Goal: Contribute content: Contribute content

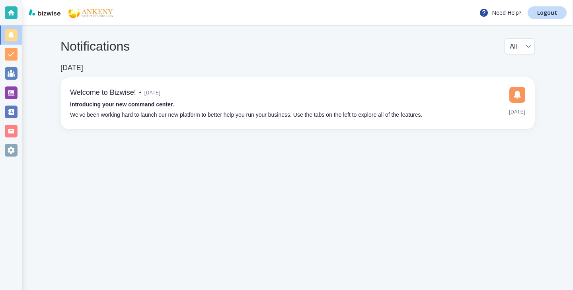
click at [30, 81] on div "Notifications All all ​ [DATE] Welcome to Bizwise! • [DATE] Introducing your ne…" at bounding box center [297, 83] width 551 height 116
click at [12, 85] on div at bounding box center [11, 92] width 22 height 19
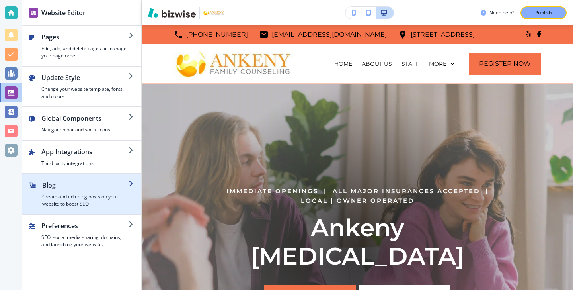
click at [109, 193] on h4 "Create and edit blog posts on your website to boost SEO" at bounding box center [85, 200] width 86 height 14
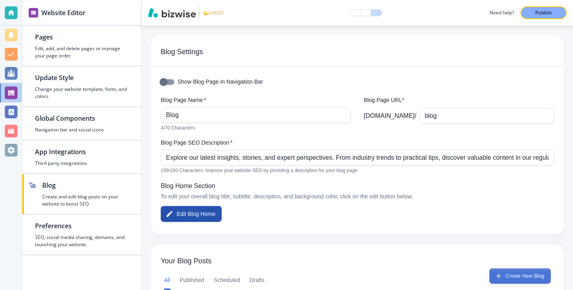
click at [499, 270] on button "Create New Blog" at bounding box center [520, 275] width 61 height 15
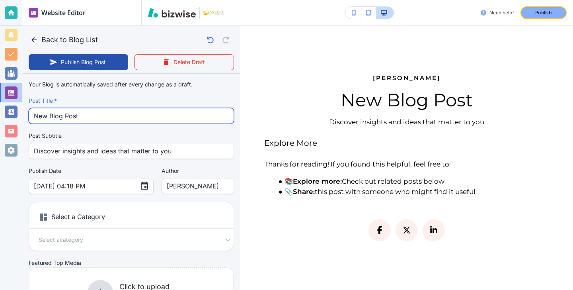
click at [105, 111] on input "New Blog Post" at bounding box center [131, 115] width 195 height 15
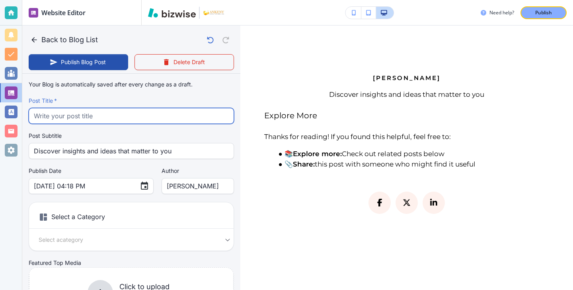
paste input "How EMDR Therapy Helps You Heal from Trauma and What to Expect in Your First Se…"
type input "How EMDR Therapy Helps You Heal from Trauma and What to Expect in Your First Se…"
type input "[DATE] 04:19 PM"
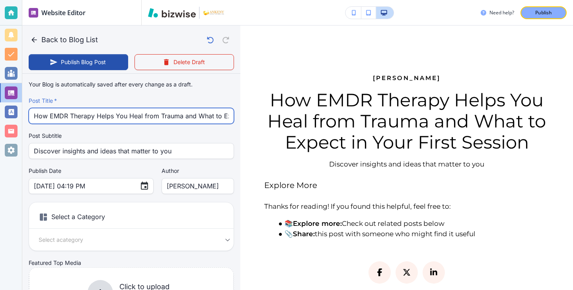
scroll to position [0, 77]
type input "How EMDR Therapy Helps You Heal from Trauma and What to Expect in Your First Se…"
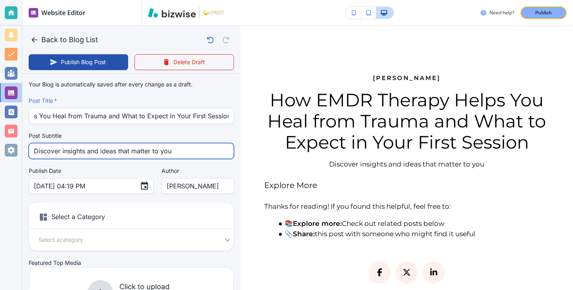
click at [154, 151] on input "Discover insights and ideas that matter to you" at bounding box center [131, 150] width 195 height 15
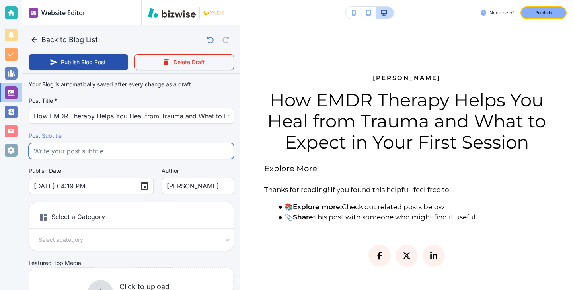
paste input "Learn how EMDR therapy gently helps you process trauma without reliving it and …"
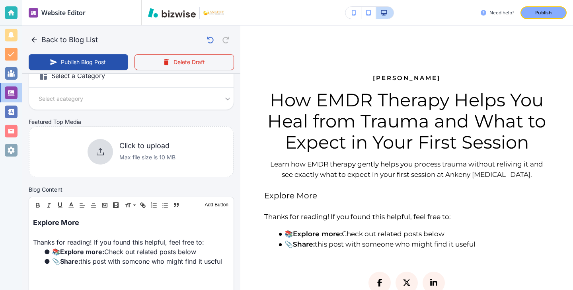
scroll to position [147, 0]
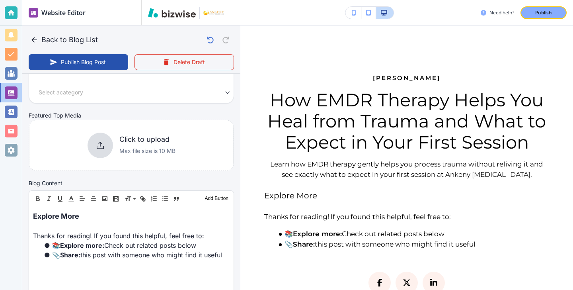
type input "Learn how EMDR therapy gently helps you process trauma without reliving it and …"
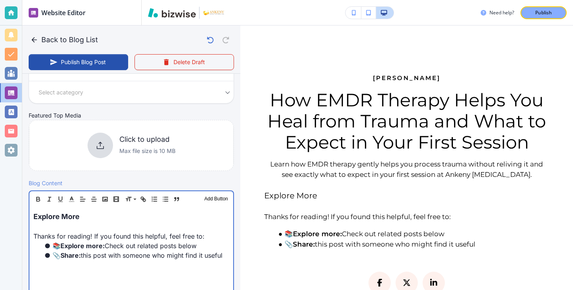
scroll to position [148, 0]
drag, startPoint x: 86, startPoint y: 219, endPoint x: 30, endPoint y: 213, distance: 55.6
click at [30, 213] on div "Explore More Thanks for reading! If you found this helpful, feel free to: 📚 Exp…" at bounding box center [131, 259] width 204 height 104
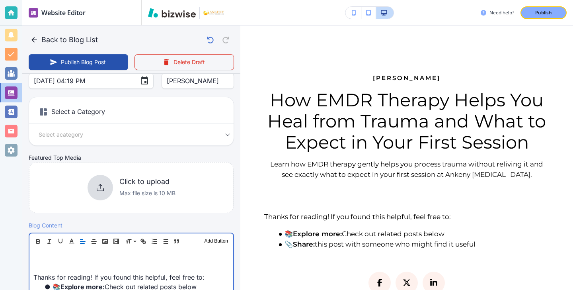
scroll to position [109, 0]
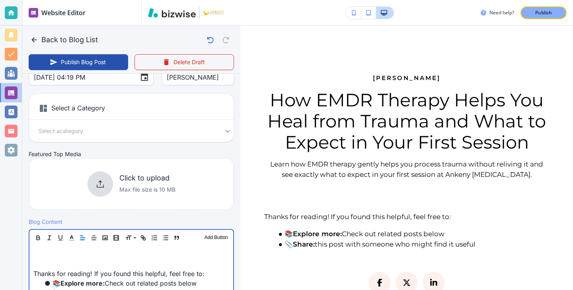
type input "[DATE] 04:20 PM"
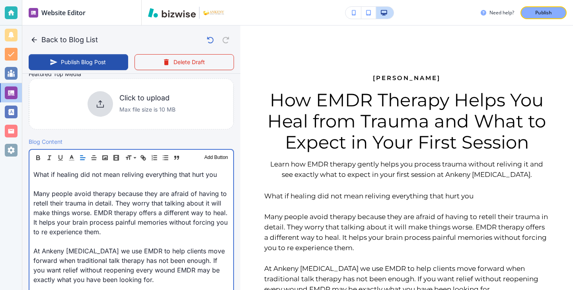
scroll to position [229, 0]
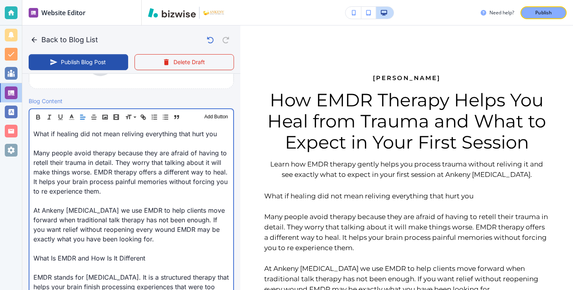
click at [61, 145] on p at bounding box center [131, 144] width 196 height 10
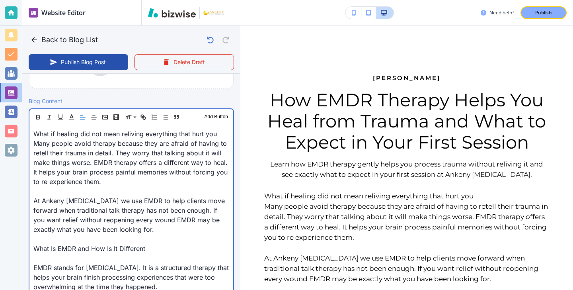
scroll to position [220, 0]
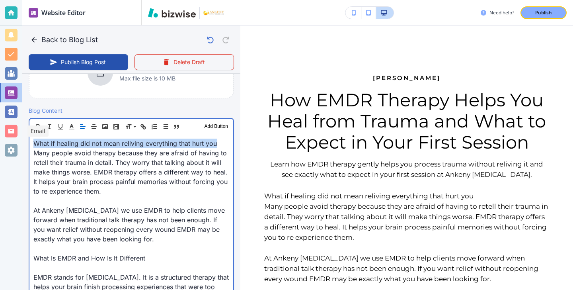
drag, startPoint x: 217, startPoint y: 143, endPoint x: 0, endPoint y: 130, distance: 217.8
click at [0, 130] on div "Website Editor Pages Edit, add, and delete pages or manage your page order Upda…" at bounding box center [286, 145] width 573 height 290
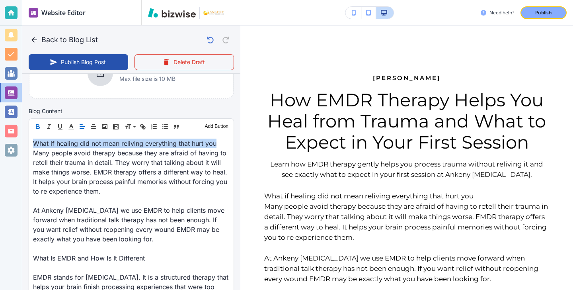
click at [37, 127] on icon "button" at bounding box center [37, 128] width 3 height 2
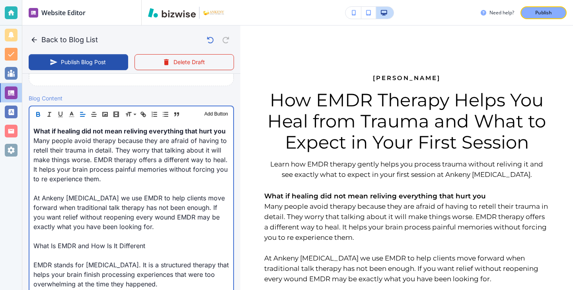
scroll to position [246, 0]
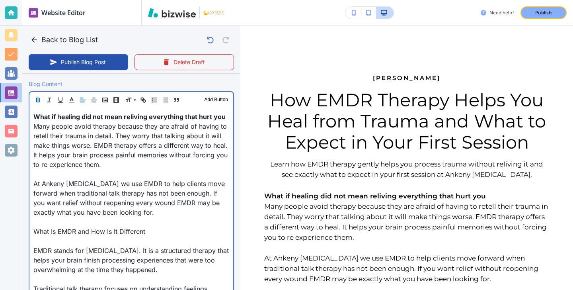
click at [88, 242] on p at bounding box center [131, 241] width 196 height 10
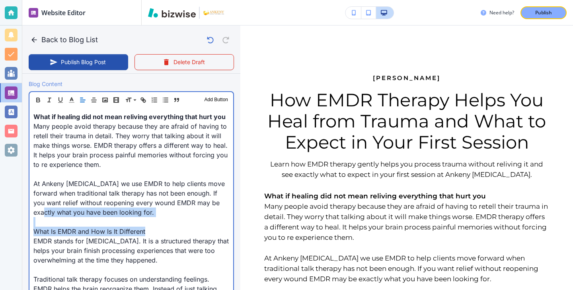
drag, startPoint x: 146, startPoint y: 234, endPoint x: 13, endPoint y: 217, distance: 134.2
click at [13, 217] on div "Website Editor Pages Edit, add, and delete pages or manage your page order Upda…" at bounding box center [286, 145] width 573 height 290
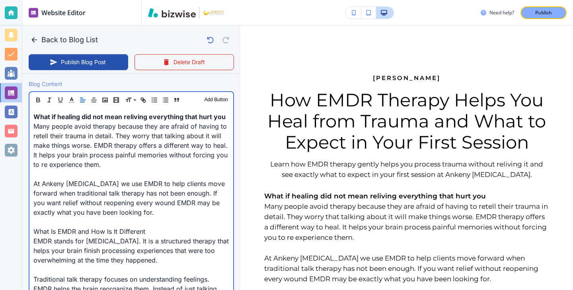
click at [47, 232] on p "What Is EMDR and How Is It Different" at bounding box center [131, 232] width 196 height 10
drag, startPoint x: 34, startPoint y: 229, endPoint x: 189, endPoint y: 233, distance: 154.9
click at [189, 234] on p "What Is EMDR and How Is It Different" at bounding box center [131, 232] width 196 height 10
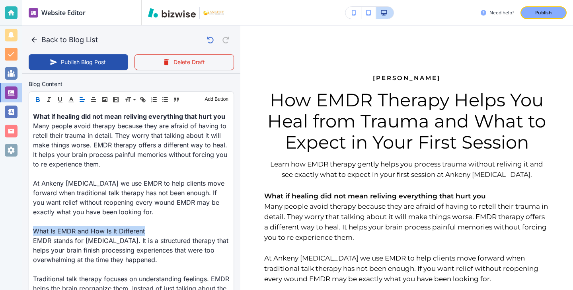
click at [37, 102] on icon "button" at bounding box center [37, 101] width 3 height 2
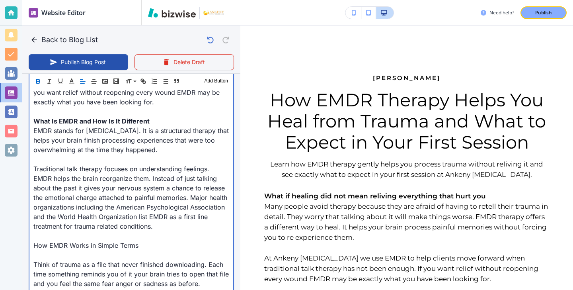
scroll to position [388, 0]
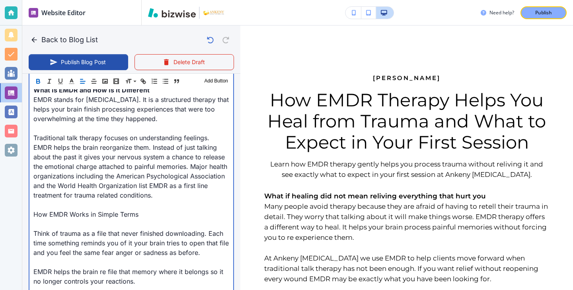
click at [119, 238] on p "Think of trauma as a file that never finished downloading. Each time something …" at bounding box center [131, 243] width 196 height 29
click at [118, 229] on p at bounding box center [131, 224] width 196 height 10
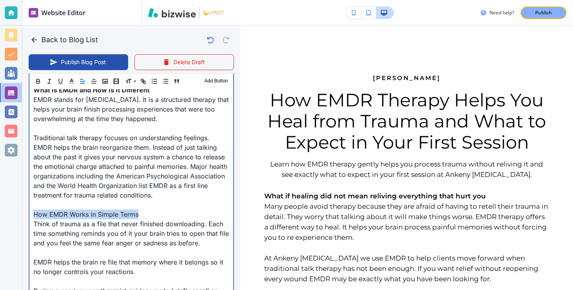
drag, startPoint x: 140, startPoint y: 226, endPoint x: 29, endPoint y: 224, distance: 110.3
click at [29, 224] on div "What if healing did not mean reliving everything that hurt you Many people avoi…" at bounding box center [131, 233] width 204 height 533
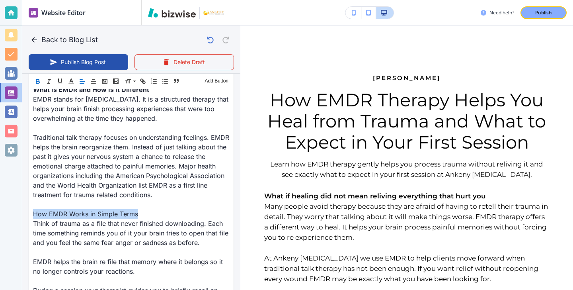
click at [37, 81] on icon "button" at bounding box center [37, 82] width 3 height 2
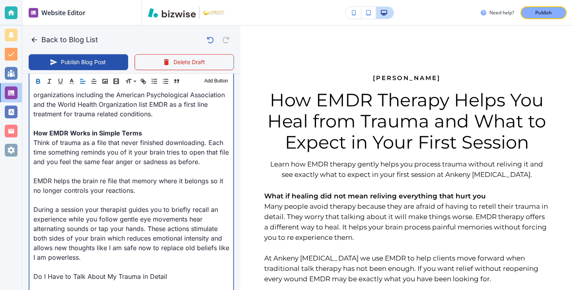
scroll to position [528, 0]
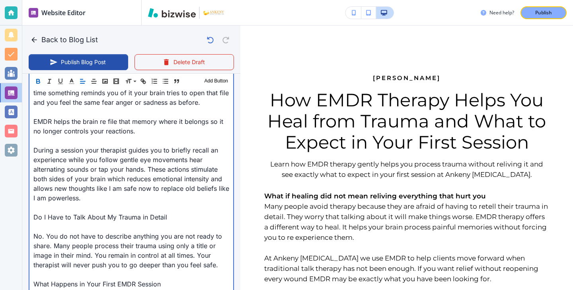
click at [70, 222] on p "Do I Have to Talk About My Trauma in Detail" at bounding box center [131, 217] width 196 height 10
click at [55, 231] on p at bounding box center [131, 227] width 196 height 10
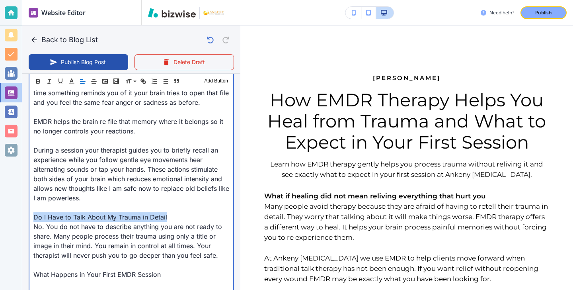
drag, startPoint x: 178, startPoint y: 229, endPoint x: 22, endPoint y: 230, distance: 155.7
click at [22, 230] on div "Blog Content Header 1 Header 2 Header 3 Body Text Add Button What if healing di…" at bounding box center [131, 77] width 218 height 559
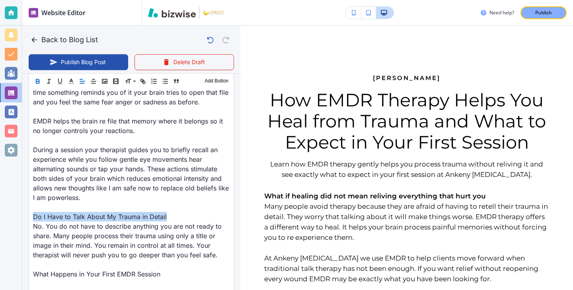
click at [41, 83] on button "button" at bounding box center [37, 81] width 11 height 10
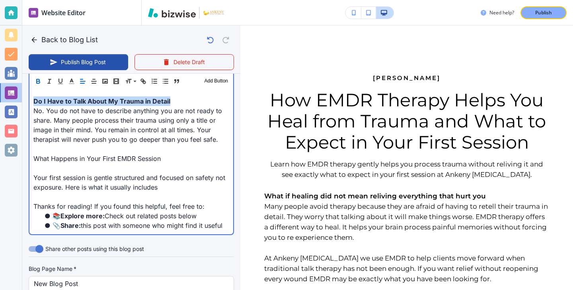
scroll to position [639, 0]
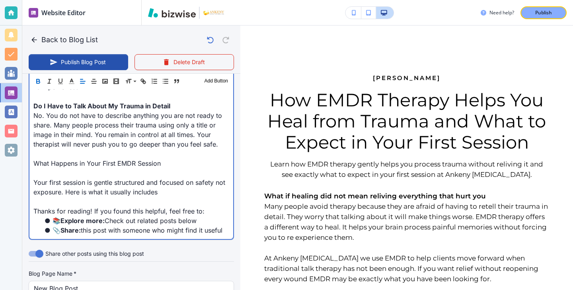
click at [158, 168] on p "What Happens in Your First EMDR Session" at bounding box center [131, 163] width 196 height 10
click at [161, 168] on p "What Happens in Your First EMDR Session" at bounding box center [131, 163] width 196 height 10
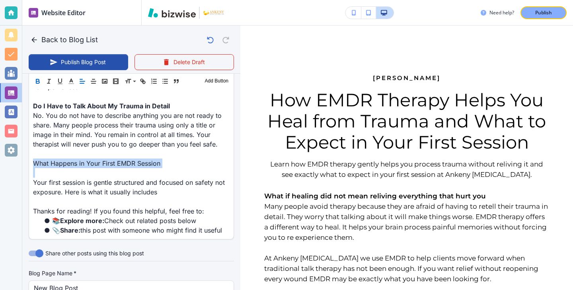
click at [38, 84] on icon "button" at bounding box center [37, 81] width 7 height 7
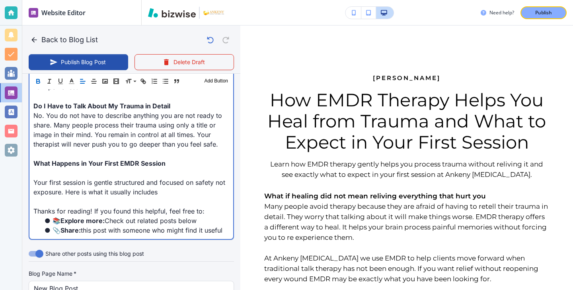
click at [47, 178] on p at bounding box center [131, 173] width 196 height 10
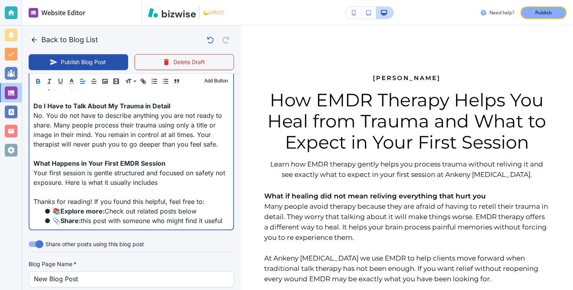
click at [165, 187] on p "Your first session is gentle structured and focused on safety not exposure. Her…" at bounding box center [131, 177] width 196 height 19
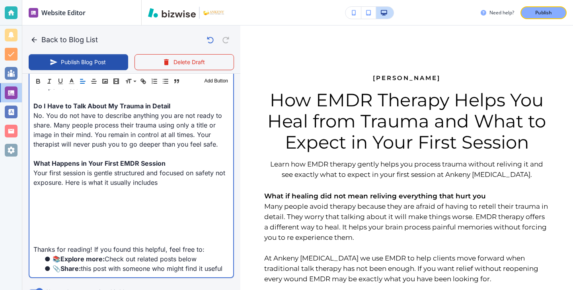
click at [120, 197] on p at bounding box center [131, 192] width 196 height 10
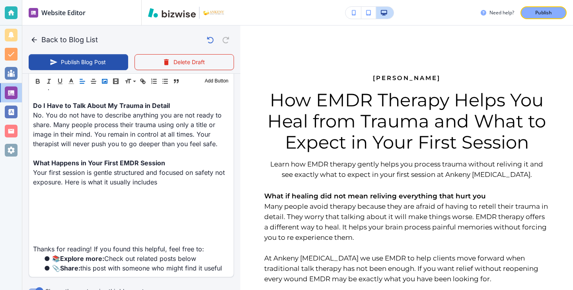
click at [106, 81] on polyline "button" at bounding box center [104, 81] width 3 height 2
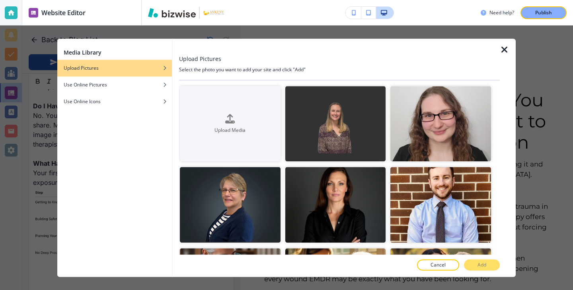
click at [502, 53] on icon "button" at bounding box center [505, 50] width 10 height 10
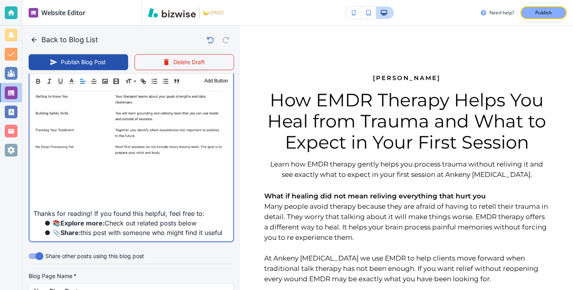
scroll to position [745, 0]
click at [117, 170] on p at bounding box center [131, 165] width 196 height 10
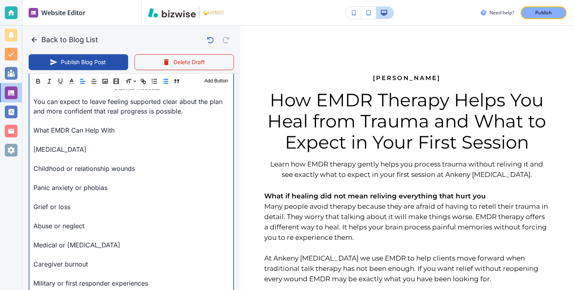
scroll to position [818, 0]
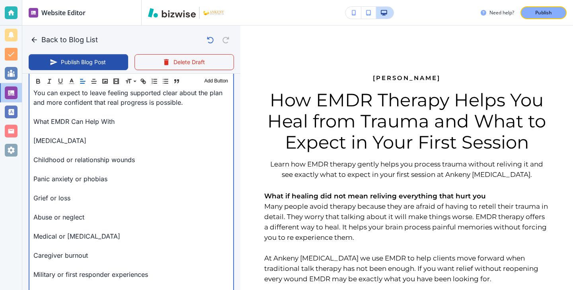
click at [40, 155] on p at bounding box center [131, 150] width 196 height 10
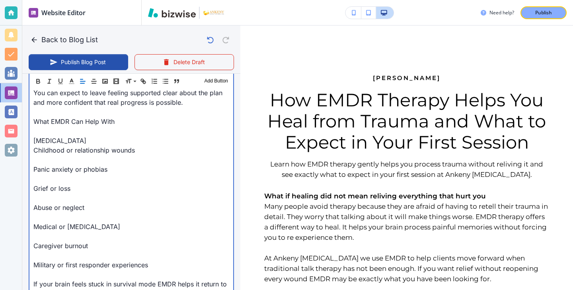
click at [39, 164] on p at bounding box center [131, 160] width 196 height 10
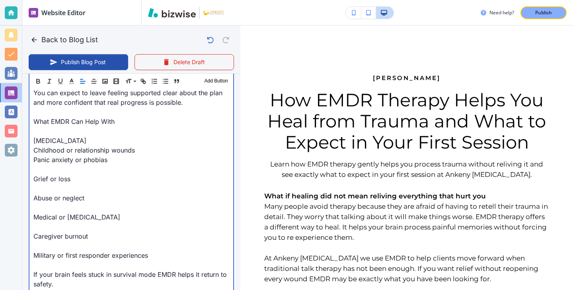
click at [34, 164] on p "Panic anxiety or phobias" at bounding box center [131, 160] width 196 height 10
click at [37, 174] on p at bounding box center [131, 169] width 196 height 10
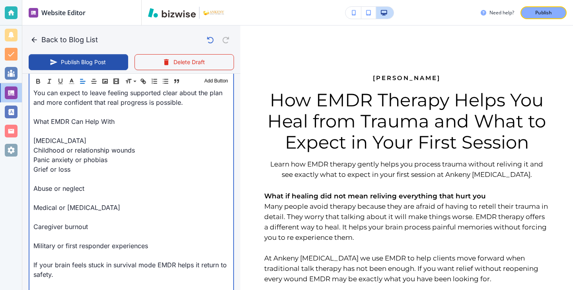
click at [33, 186] on div "What if healing did not mean reliving everything that hurt you Many people avoi…" at bounding box center [131, 130] width 204 height 1186
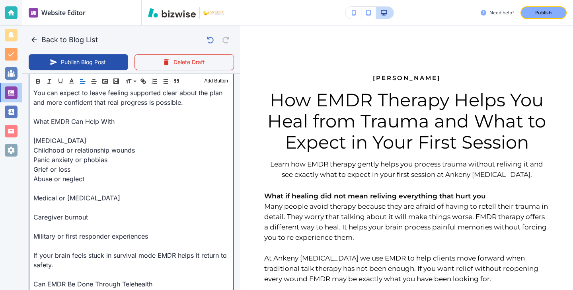
click at [37, 193] on p at bounding box center [131, 189] width 196 height 10
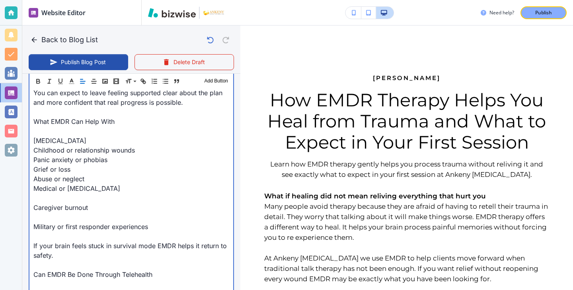
click at [36, 203] on p at bounding box center [131, 198] width 196 height 10
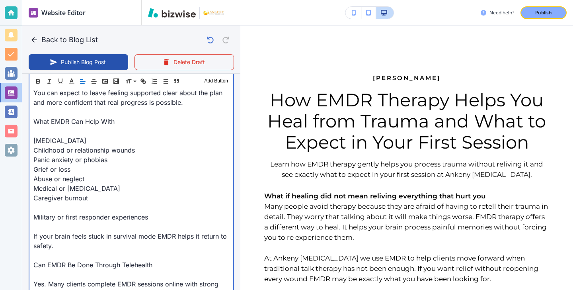
click at [43, 212] on p at bounding box center [131, 208] width 196 height 10
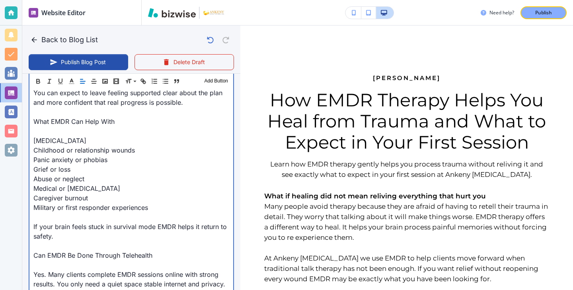
click at [47, 222] on p at bounding box center [131, 217] width 196 height 10
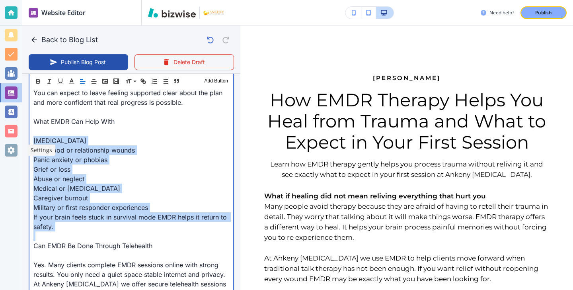
drag, startPoint x: 62, startPoint y: 241, endPoint x: 19, endPoint y: 151, distance: 99.7
click at [19, 151] on div "Website Editor Pages Edit, add, and delete pages or manage your page order Upda…" at bounding box center [286, 145] width 573 height 290
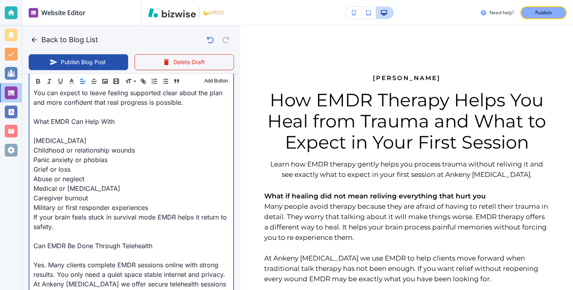
click at [43, 136] on p at bounding box center [131, 131] width 196 height 10
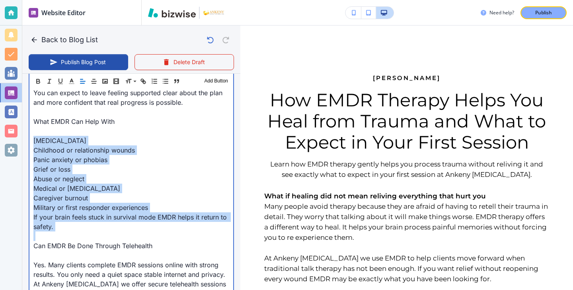
drag, startPoint x: 33, startPoint y: 152, endPoint x: 121, endPoint y: 244, distance: 127.0
click at [121, 244] on div "What if healing did not mean reliving everything that hurt you Many people avoi…" at bounding box center [131, 106] width 204 height 1138
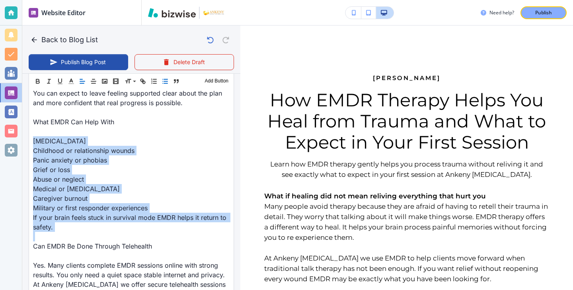
click at [164, 83] on line "button" at bounding box center [166, 83] width 4 height 0
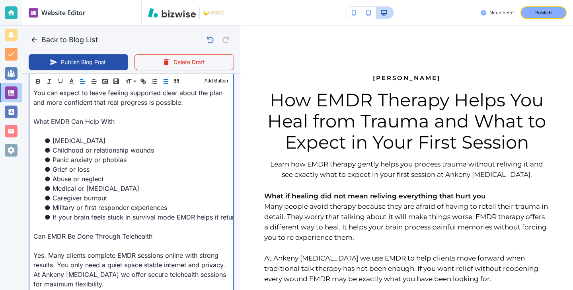
click at [83, 136] on p at bounding box center [131, 131] width 196 height 10
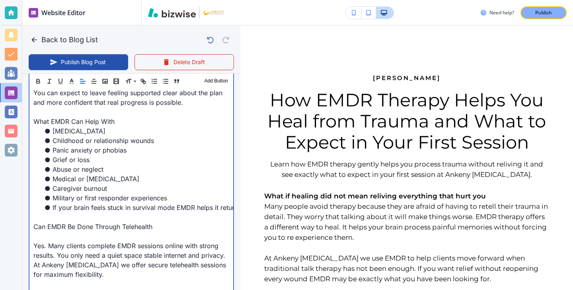
click at [64, 222] on p at bounding box center [131, 217] width 196 height 10
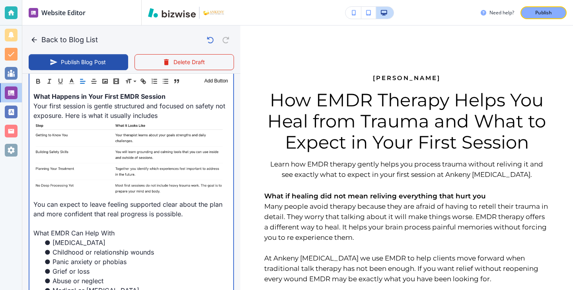
scroll to position [709, 0]
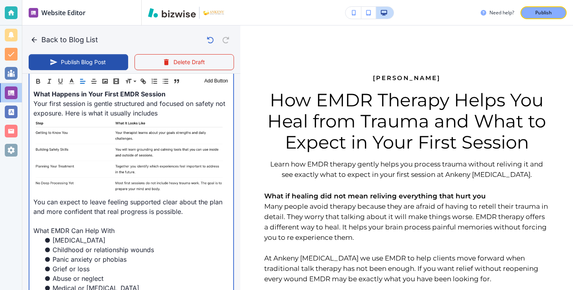
drag, startPoint x: 118, startPoint y: 246, endPoint x: 112, endPoint y: 245, distance: 5.6
click at [113, 245] on div "What if healing did not mean reliving everything that hurt you Many people avoi…" at bounding box center [131, 201] width 204 height 1110
click at [115, 235] on p "What EMDR Can Help With" at bounding box center [131, 231] width 196 height 10
drag, startPoint x: 115, startPoint y: 242, endPoint x: 36, endPoint y: 242, distance: 78.4
click at [36, 235] on p "What EMDR Can Help With" at bounding box center [131, 231] width 196 height 10
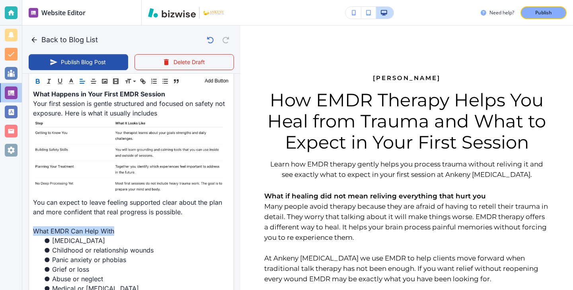
click at [39, 78] on icon "button" at bounding box center [37, 81] width 7 height 7
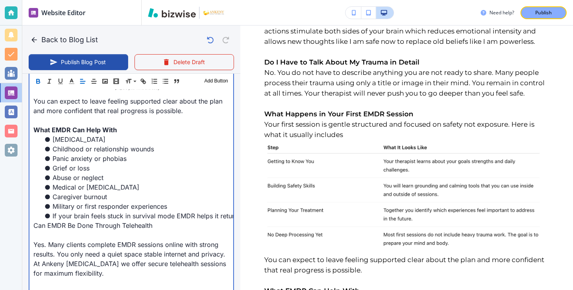
scroll to position [849, 0]
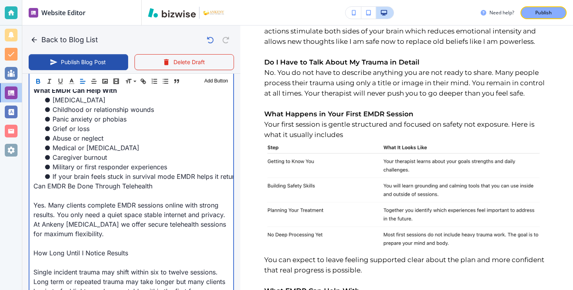
click at [98, 200] on p at bounding box center [131, 196] width 196 height 10
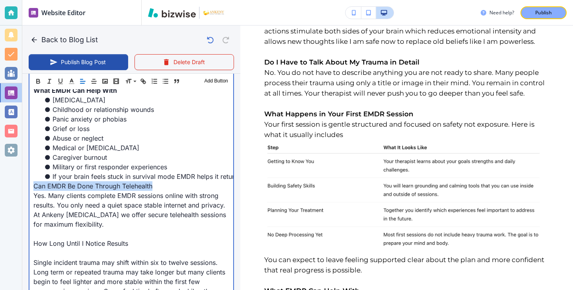
drag, startPoint x: 160, startPoint y: 197, endPoint x: 2, endPoint y: 195, distance: 158.1
click at [2, 195] on div "Website Editor Pages Edit, add, and delete pages or manage your page order Upda…" at bounding box center [286, 145] width 573 height 290
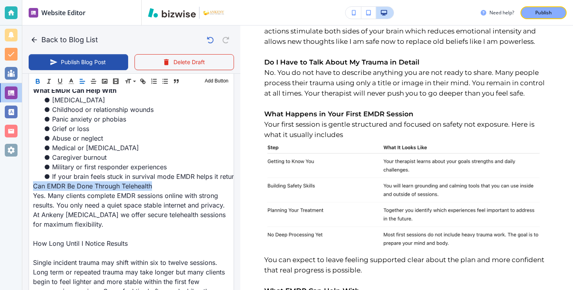
click at [39, 80] on icon "button" at bounding box center [37, 80] width 3 height 2
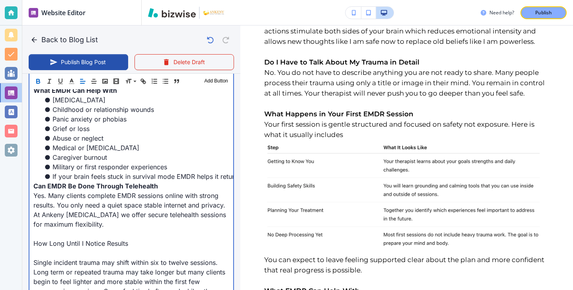
click at [55, 258] on p at bounding box center [131, 253] width 196 height 10
type input "[DATE] 04:22 PM"
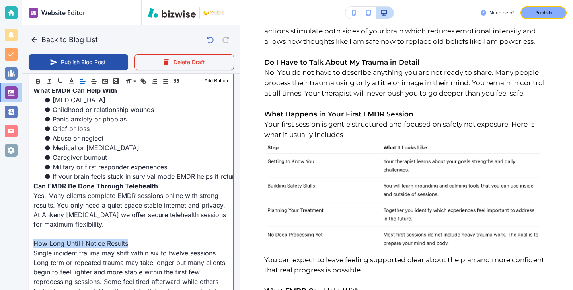
drag, startPoint x: 136, startPoint y: 255, endPoint x: 22, endPoint y: 255, distance: 113.5
click at [22, 255] on div "Blog Content Header 1 Header 2 Header 3 Body Text Add Button What if healing di…" at bounding box center [131, 40] width 218 height 1126
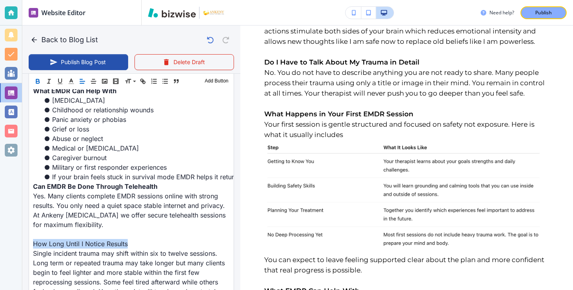
click at [42, 80] on button "button" at bounding box center [37, 81] width 11 height 10
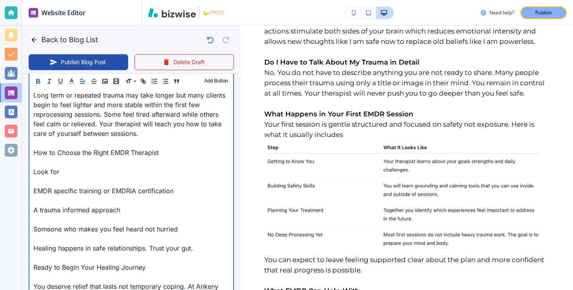
scroll to position [1030, 0]
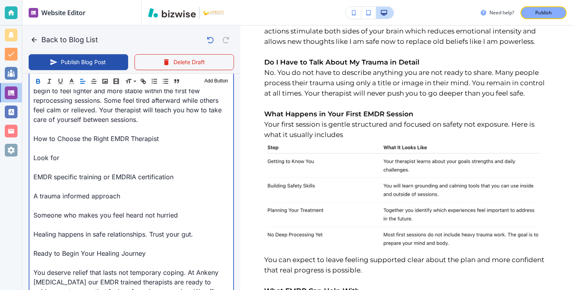
click at [37, 172] on p at bounding box center [131, 167] width 196 height 10
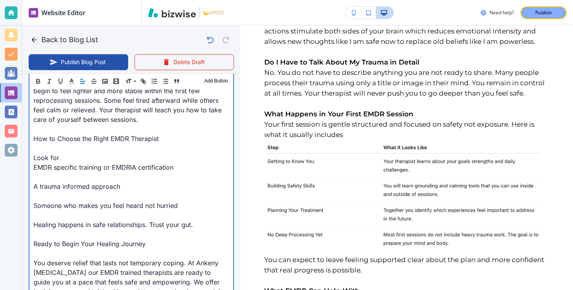
click at [39, 191] on p "A trauma informed approach" at bounding box center [131, 187] width 196 height 10
click at [39, 182] on p at bounding box center [131, 177] width 196 height 10
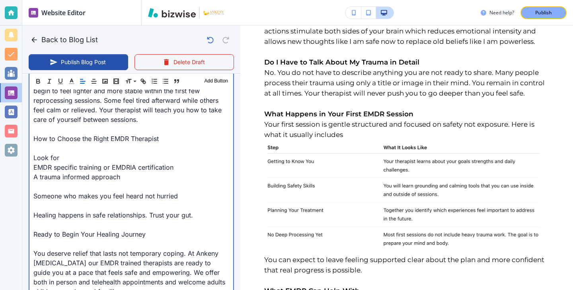
click at [44, 191] on p at bounding box center [131, 187] width 196 height 10
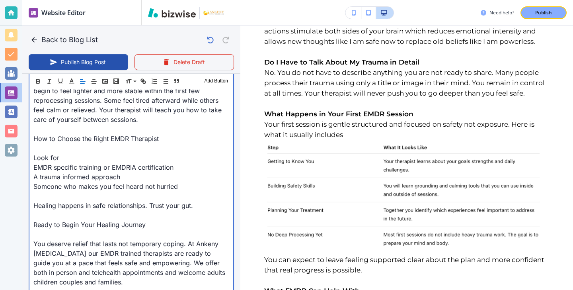
click at [44, 201] on p at bounding box center [131, 196] width 196 height 10
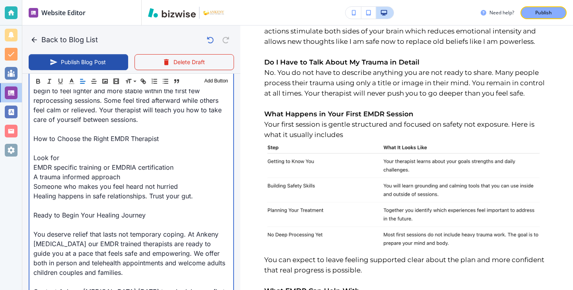
click at [43, 210] on p at bounding box center [131, 206] width 196 height 10
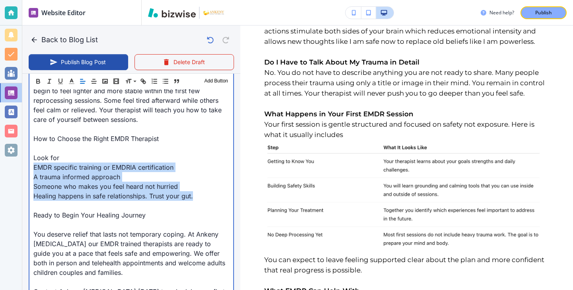
drag, startPoint x: 221, startPoint y: 205, endPoint x: 30, endPoint y: 175, distance: 192.6
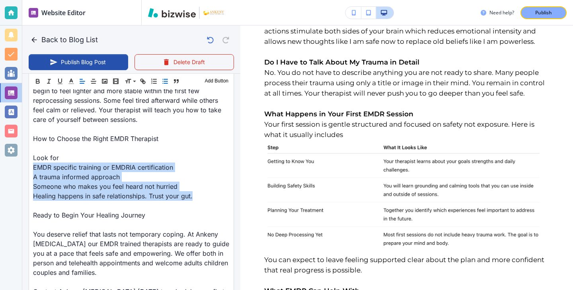
click at [162, 82] on icon "button" at bounding box center [165, 81] width 7 height 7
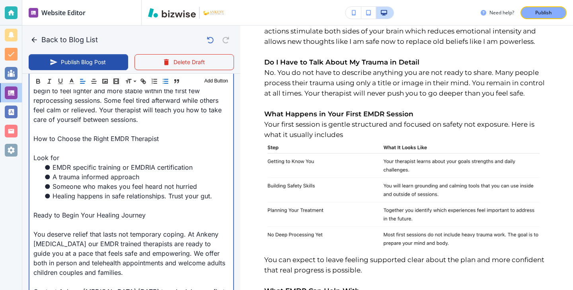
click at [59, 220] on p "Ready to Begin Your Healing Journey" at bounding box center [131, 215] width 196 height 10
click at [59, 210] on p at bounding box center [131, 206] width 196 height 10
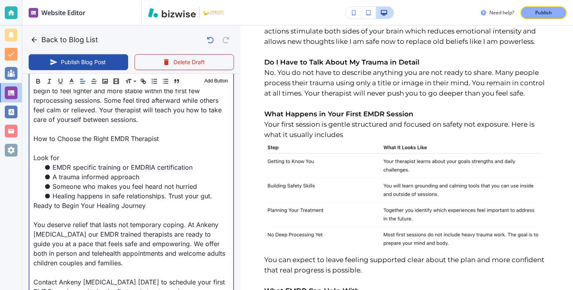
click at [65, 153] on p at bounding box center [131, 148] width 196 height 10
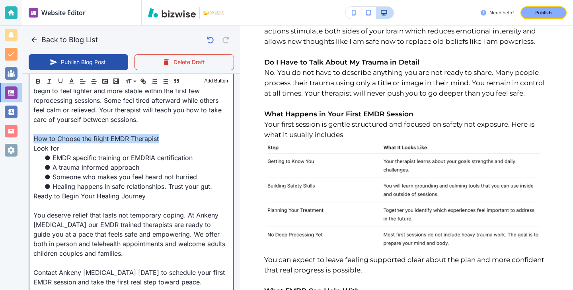
drag, startPoint x: 165, startPoint y: 148, endPoint x: 31, endPoint y: 148, distance: 134.2
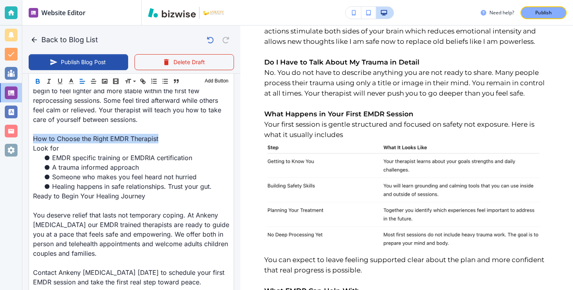
click at [42, 79] on button "button" at bounding box center [37, 81] width 11 height 10
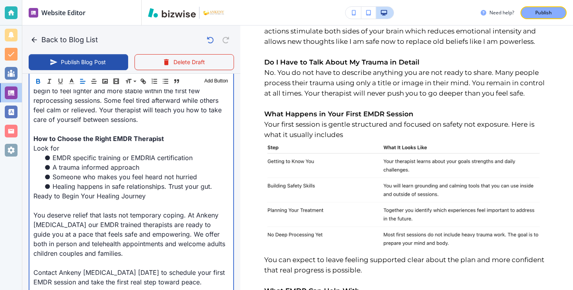
click at [82, 222] on p "You deserve relief that lasts not temporary coping. At Ankeny [MEDICAL_DATA] ou…" at bounding box center [131, 234] width 196 height 48
click at [82, 210] on p at bounding box center [131, 206] width 196 height 10
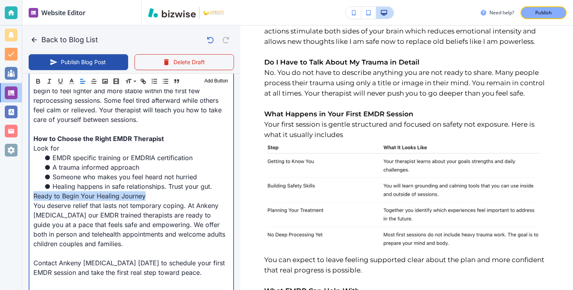
drag, startPoint x: 149, startPoint y: 207, endPoint x: 25, endPoint y: 204, distance: 124.6
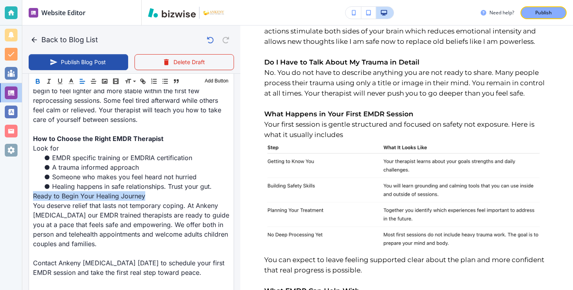
click at [37, 85] on button "button" at bounding box center [37, 81] width 11 height 10
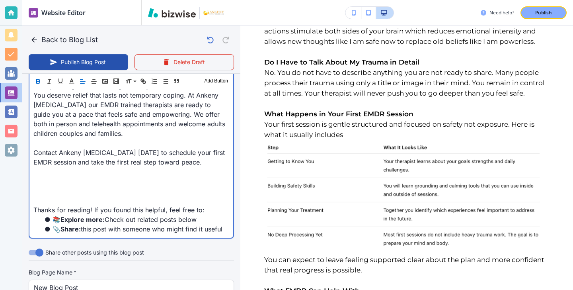
scroll to position [1150, 0]
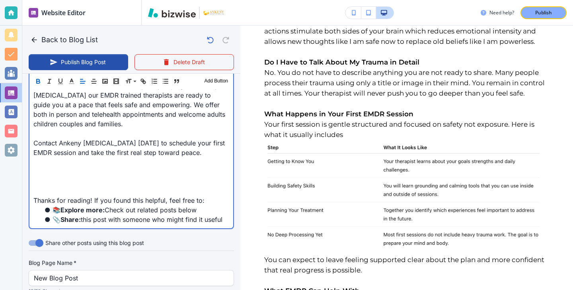
click at [49, 205] on p "Thanks for reading! If you found this helpful, feel free to:" at bounding box center [131, 200] width 196 height 10
click at [49, 195] on p at bounding box center [131, 191] width 196 height 10
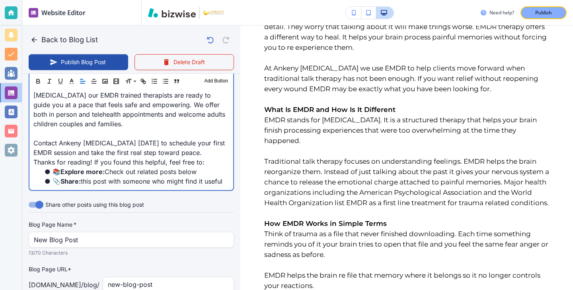
scroll to position [0, 0]
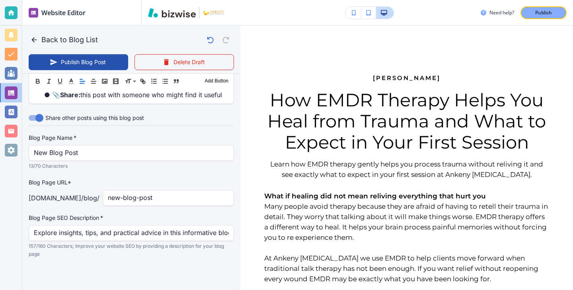
click at [96, 139] on label "Blog Page Name   *" at bounding box center [131, 138] width 205 height 8
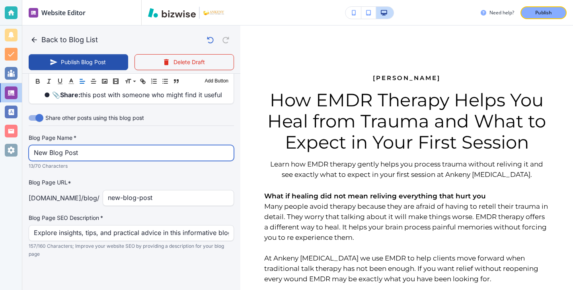
click at [96, 155] on input "New Blog Post" at bounding box center [131, 152] width 195 height 15
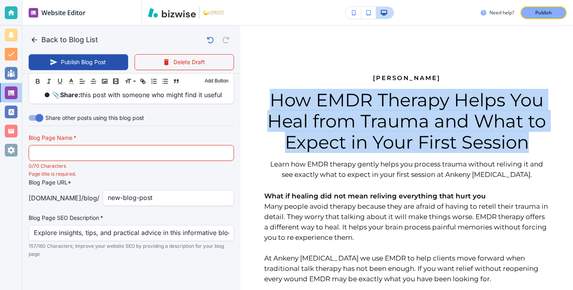
drag, startPoint x: 529, startPoint y: 141, endPoint x: 270, endPoint y: 101, distance: 261.8
click at [270, 102] on h3 "How EMDR Therapy Helps You Heal from Trauma and What to Expect in Your First Se…" at bounding box center [406, 120] width 285 height 63
copy h3 "How EMDR Therapy Helps You Heal from Trauma and What to Expect in Your First Se…"
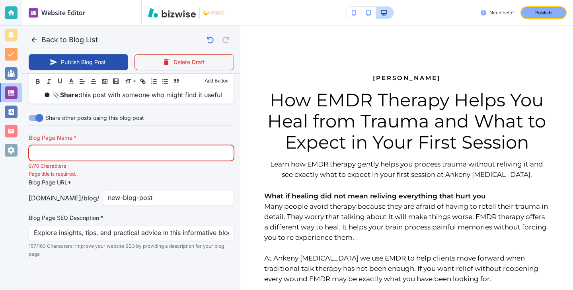
click at [166, 157] on input "text" at bounding box center [131, 152] width 195 height 15
paste input "How EMDR Therapy Helps You Heal from Trauma and What to Expect in Your"
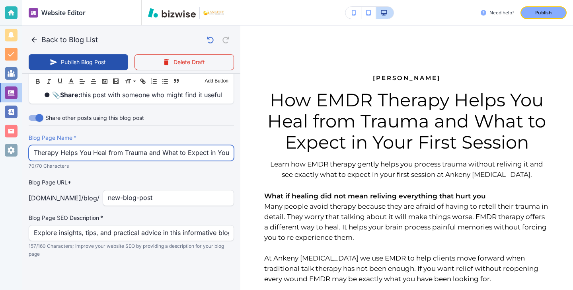
type input "How EMDR Therapy Helps You Heal from Trauma and What to Expect in Your"
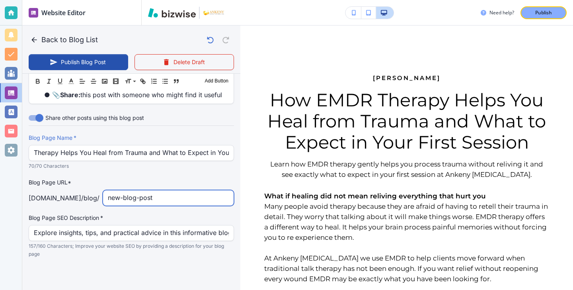
click at [189, 205] on input "new-blog-post" at bounding box center [168, 197] width 121 height 15
type input "how-emdr-therapy-helps-you-help"
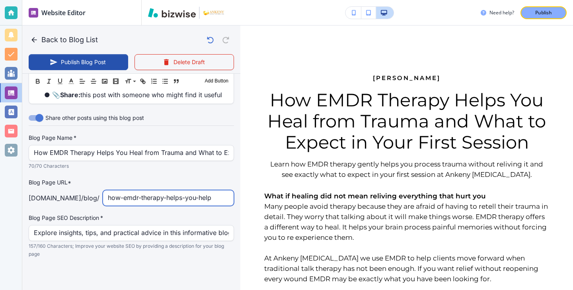
type input "[DATE] 04:23 PM"
type input "how-emdr-therapy-helps-you-help-from-trauma-and-what-to-expect-in-your-first-se…"
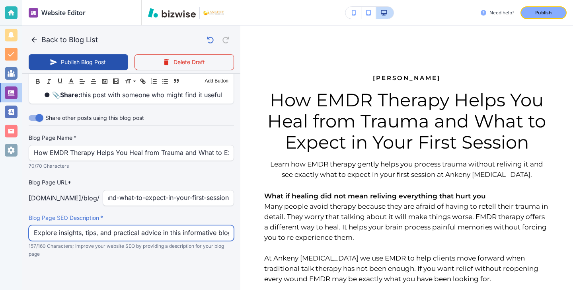
click at [182, 231] on input "Explore insights, tips, and practical advice in this informative blog post. Dis…" at bounding box center [131, 232] width 195 height 15
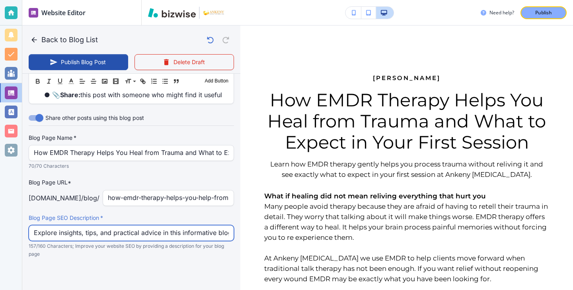
click at [182, 231] on input "Explore insights, tips, and practical advice in this informative blog post. Dis…" at bounding box center [131, 232] width 195 height 15
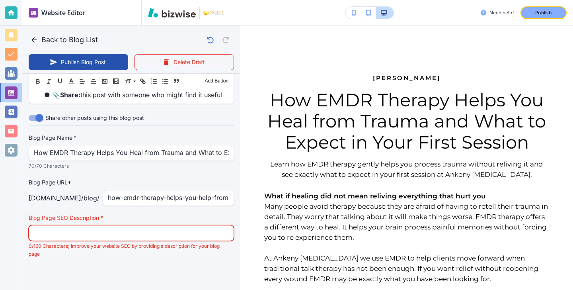
paste input "Learn how EMDR therapy gently helps you process trauma without reliving it and …"
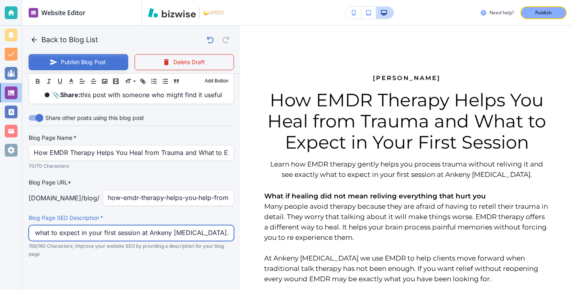
type input "Learn how EMDR therapy gently helps you process trauma without reliving it and …"
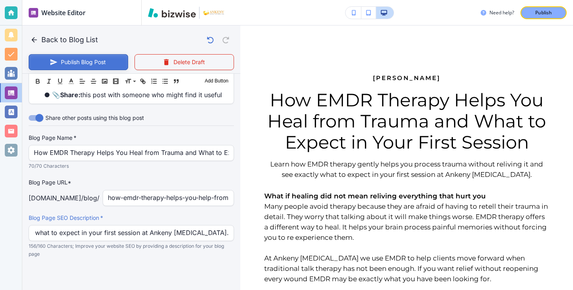
click at [119, 62] on button "Publish Blog Post" at bounding box center [79, 62] width 100 height 16
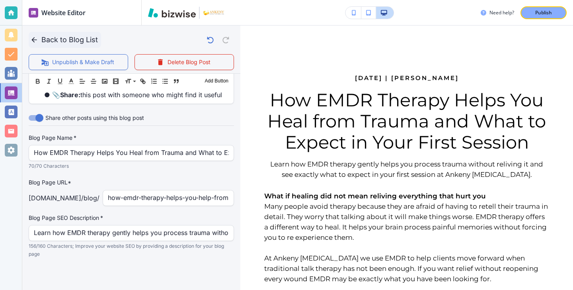
click at [33, 41] on icon "button" at bounding box center [33, 39] width 5 height 5
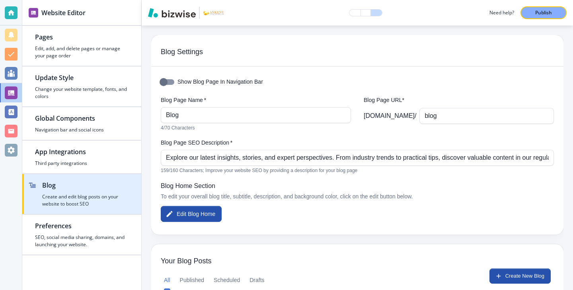
click at [110, 192] on div "button" at bounding box center [85, 191] width 86 height 3
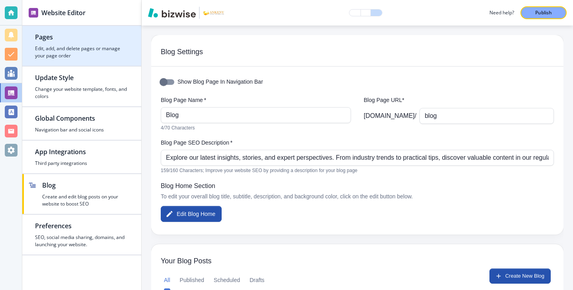
click at [47, 59] on h4 "Edit, add, and delete pages or manage your page order" at bounding box center [82, 52] width 94 height 14
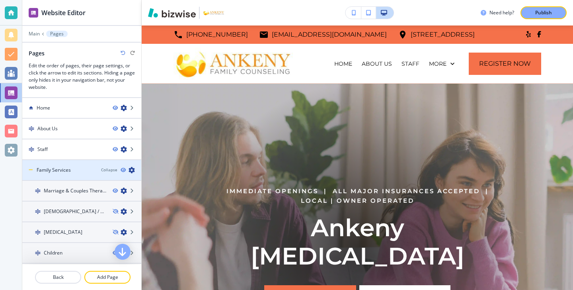
scroll to position [227, 0]
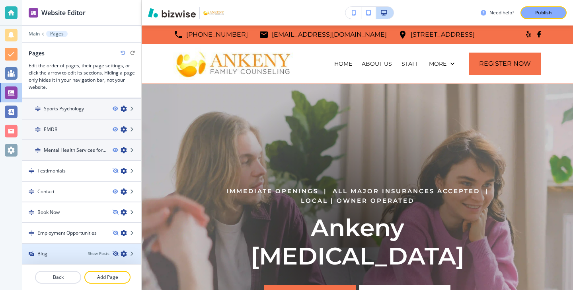
click at [116, 254] on icon "button" at bounding box center [115, 253] width 5 height 5
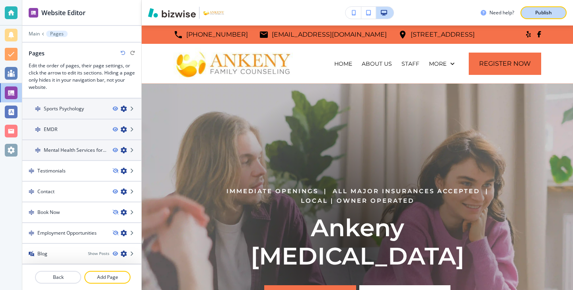
click at [552, 9] on p "Publish" at bounding box center [543, 12] width 17 height 7
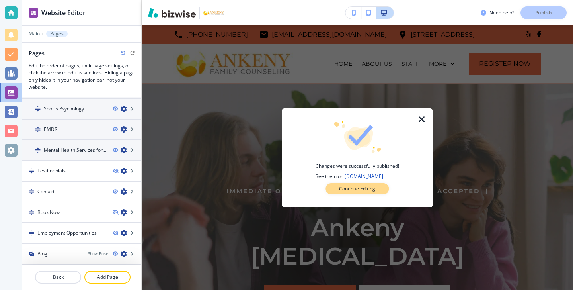
click at [348, 189] on p "Continue Editing" at bounding box center [357, 188] width 36 height 7
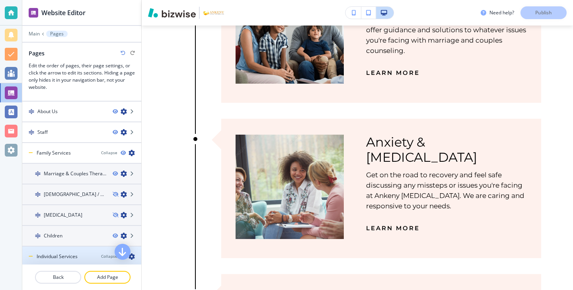
scroll to position [0, 0]
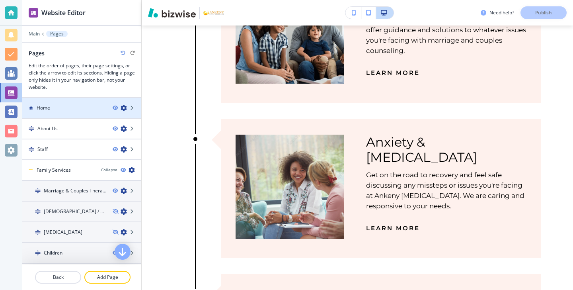
click at [81, 114] on div at bounding box center [81, 114] width 119 height 6
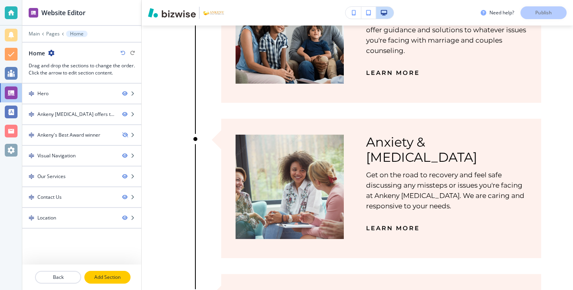
click at [101, 273] on button "Add Section" at bounding box center [107, 277] width 46 height 13
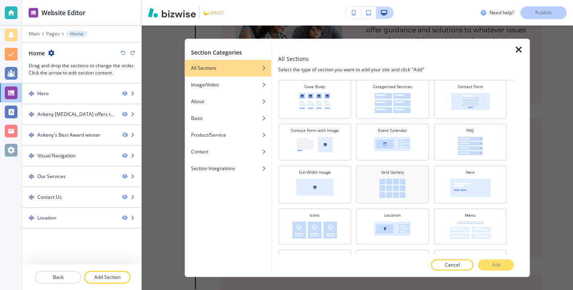
scroll to position [109, 0]
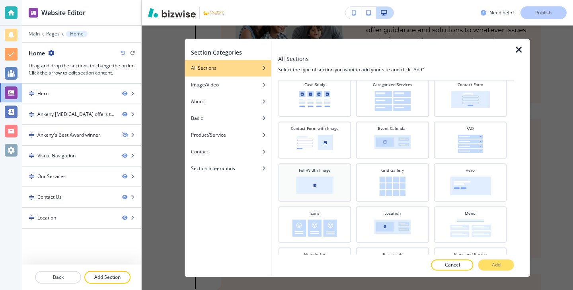
click at [334, 189] on div "Full-Width Image" at bounding box center [314, 181] width 65 height 29
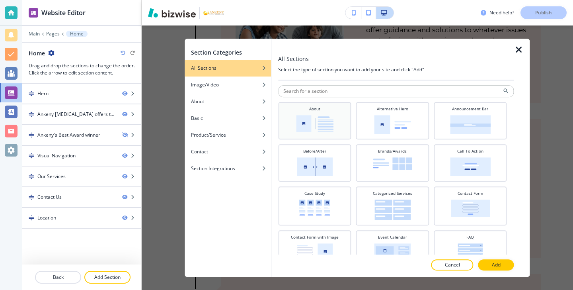
click at [318, 135] on div "About" at bounding box center [314, 120] width 73 height 37
click at [489, 266] on button "Add" at bounding box center [497, 264] width 36 height 11
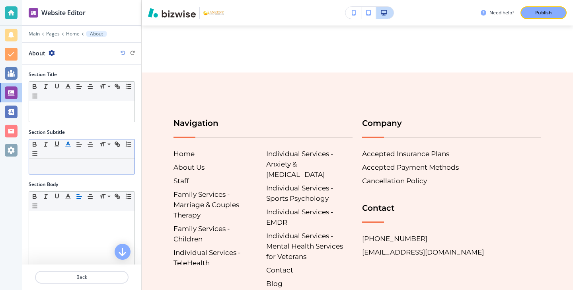
scroll to position [142, 0]
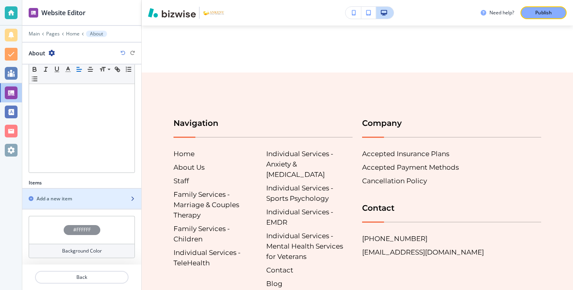
click at [74, 199] on div "Add a new item" at bounding box center [73, 198] width 102 height 7
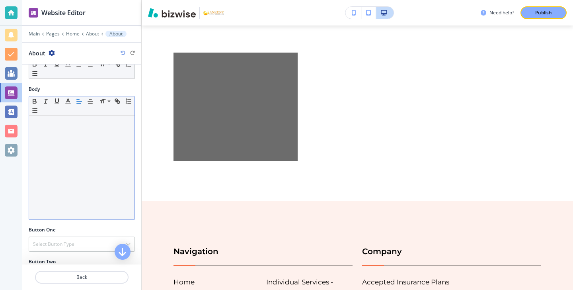
scroll to position [226, 0]
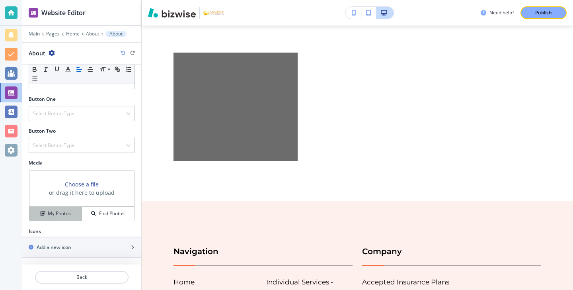
click at [74, 210] on div "My Photos" at bounding box center [55, 213] width 52 height 7
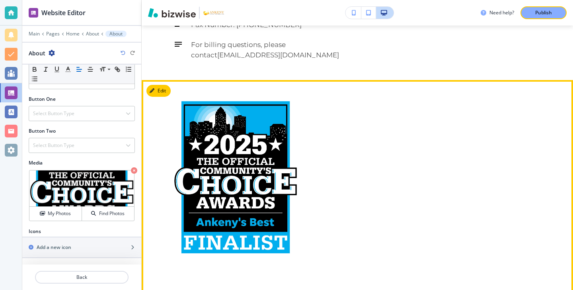
scroll to position [2351, 0]
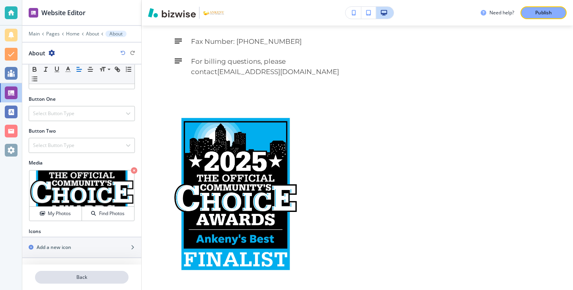
click at [82, 274] on p "Back" at bounding box center [82, 276] width 92 height 7
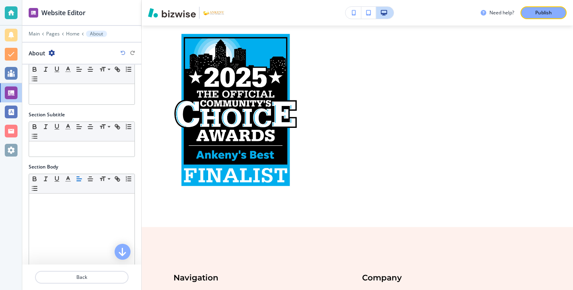
scroll to position [0, 0]
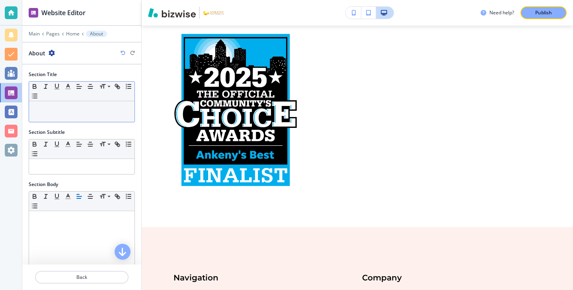
click at [81, 114] on div at bounding box center [81, 111] width 105 height 21
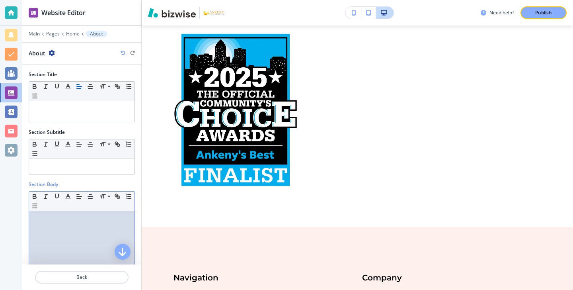
click at [58, 223] on div at bounding box center [81, 263] width 105 height 104
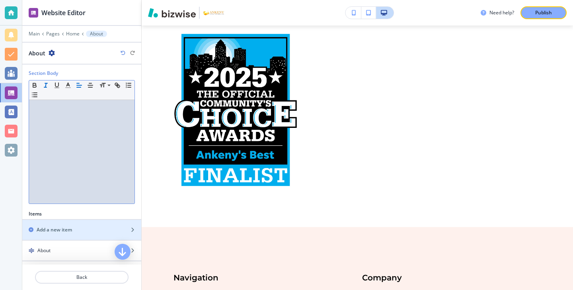
scroll to position [148, 0]
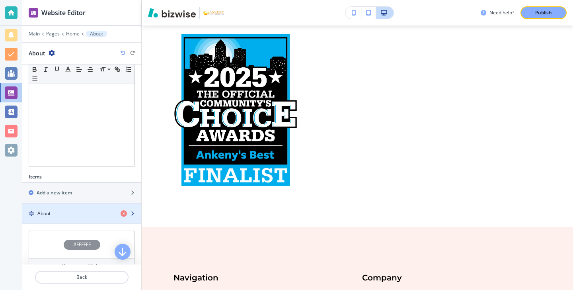
click at [49, 211] on h4 "About" at bounding box center [43, 213] width 13 height 7
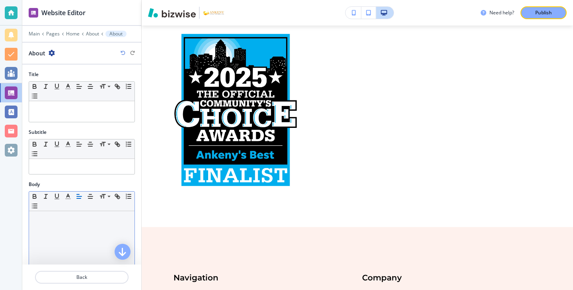
scroll to position [2415, 0]
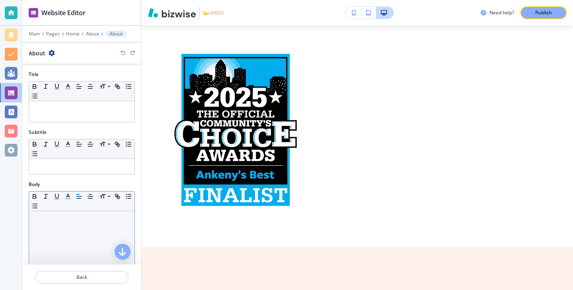
click at [64, 223] on div at bounding box center [81, 263] width 105 height 104
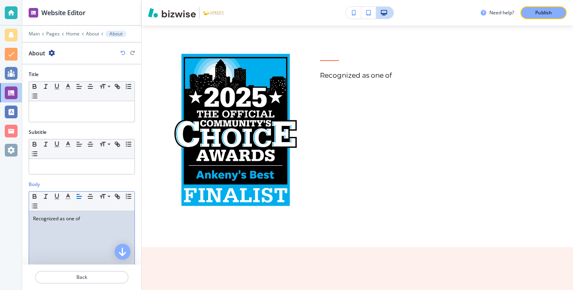
click at [36, 216] on p "Recognized as one of" at bounding box center [82, 218] width 98 height 7
click at [127, 215] on p "Recognized as one of" at bounding box center [82, 218] width 98 height 7
click at [86, 219] on p "Recognized as one of [PERSON_NAME]'s best" at bounding box center [82, 222] width 98 height 14
click at [118, 214] on div "Recognized as one of [PERSON_NAME]'s best" at bounding box center [81, 263] width 105 height 104
click at [102, 219] on p "Recognized as one of [PERSON_NAME]'s best" at bounding box center [82, 222] width 98 height 14
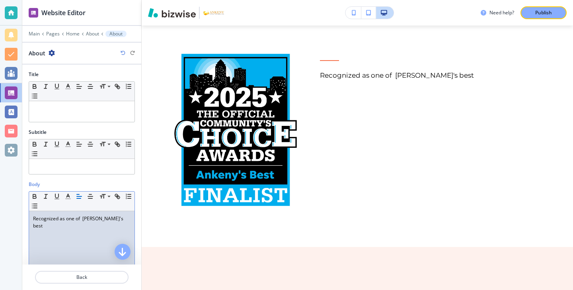
click at [126, 220] on p "Recognized as one of [PERSON_NAME]'s best" at bounding box center [82, 222] width 98 height 14
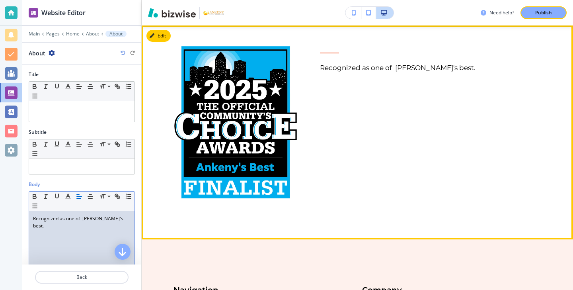
scroll to position [2424, 0]
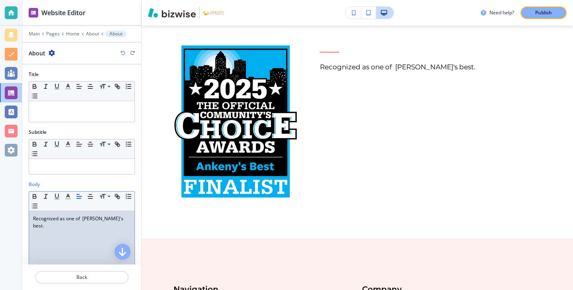
click at [33, 215] on p "Recognized as one of [PERSON_NAME]'s best." at bounding box center [82, 222] width 98 height 14
click at [51, 216] on p "Recnet Finalist for Recognized as one of [PERSON_NAME]'s best." at bounding box center [82, 222] width 98 height 14
click at [70, 217] on p "Recnet finalist for Recognized as one of [PERSON_NAME]'s best." at bounding box center [82, 222] width 98 height 14
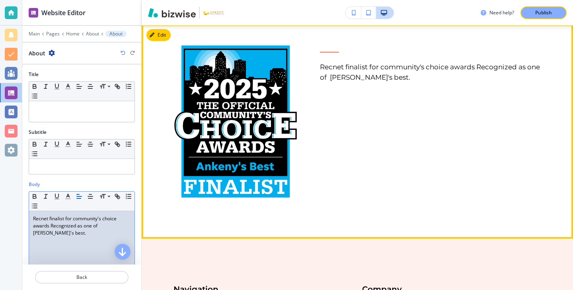
click at [385, 81] on p "Recnet finalist for community's choice awards Recognized as one of [PERSON_NAME…" at bounding box center [431, 72] width 222 height 21
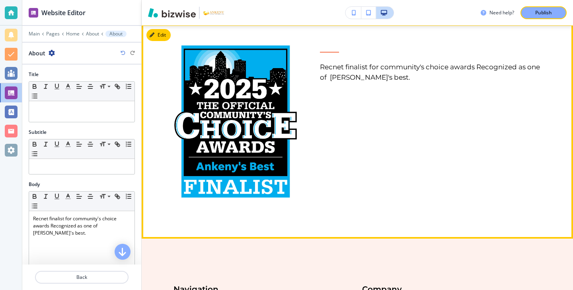
click at [385, 81] on p "Recnet finalist for community's choice awards Recognized as one of [PERSON_NAME…" at bounding box center [431, 72] width 222 height 21
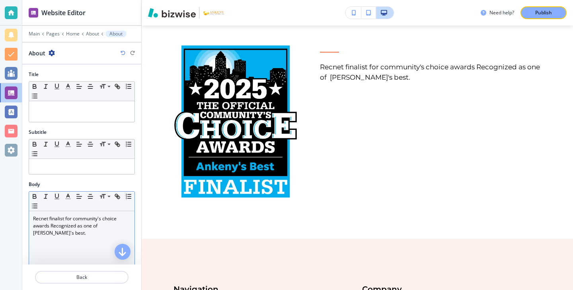
click at [76, 220] on p "Recnet finalist for community's choice awards Recognized as one of [PERSON_NAME…" at bounding box center [82, 225] width 98 height 21
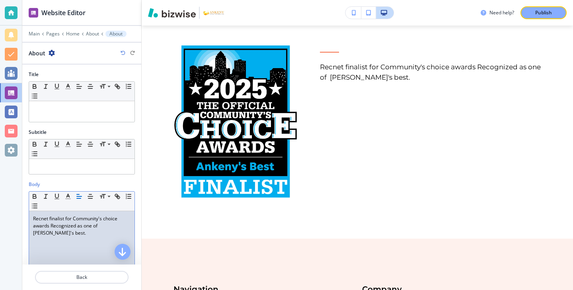
click at [107, 217] on p "Recnet finalist for Community's choice awards Recognized as one of [PERSON_NAME…" at bounding box center [82, 225] width 98 height 21
click at [38, 226] on p "Recnet finalist for Community's Choice awards Recognized as one of [PERSON_NAME…" at bounding box center [82, 225] width 98 height 21
click at [37, 227] on p "Recnet finalist for Community's Choice awards Recognized as one of [PERSON_NAME…" at bounding box center [82, 225] width 98 height 21
click at [50, 225] on p "Recnet finalist for Community's Choice Awards Recognized as one of [PERSON_NAME…" at bounding box center [82, 225] width 98 height 21
click at [48, 234] on p "Recnet finalist for Community's Choice Awards. Recognized as one of [PERSON_NAM…" at bounding box center [82, 225] width 98 height 21
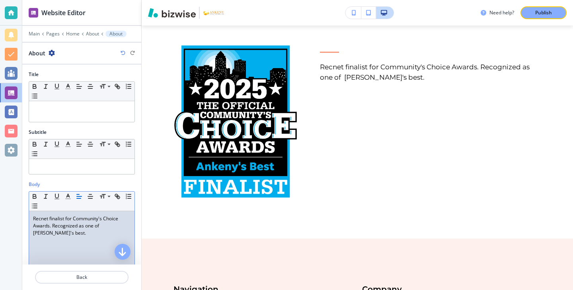
click at [43, 219] on p "Recnet finalist for Community's Choice Awards. Recognized as one of [PERSON_NAM…" at bounding box center [82, 225] width 98 height 21
click at [65, 236] on p "Recent finalist for Community's Choice Awards. Recognized as one of [PERSON_NAM…" at bounding box center [82, 225] width 98 height 21
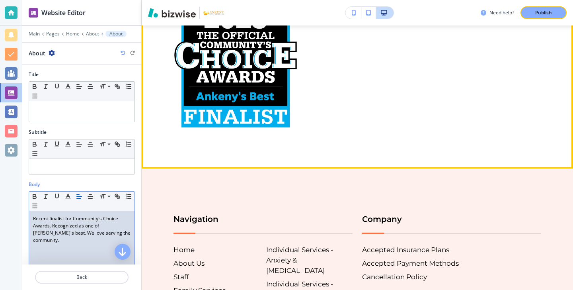
scroll to position [2516, 0]
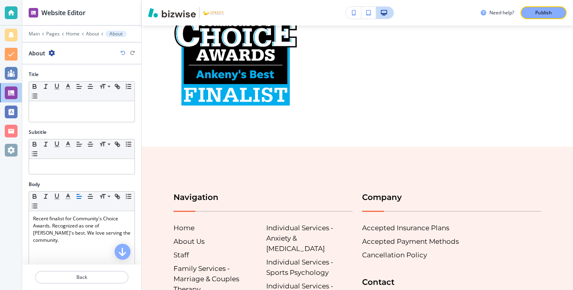
click at [92, 285] on div at bounding box center [81, 286] width 119 height 6
click at [95, 278] on p "Back" at bounding box center [82, 276] width 92 height 7
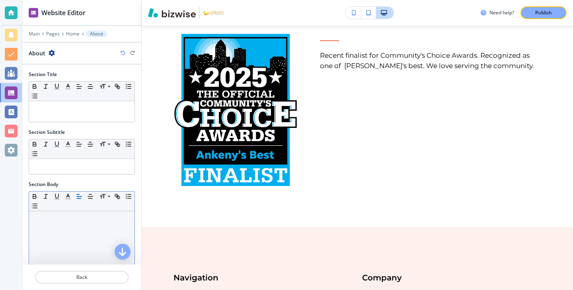
scroll to position [163, 0]
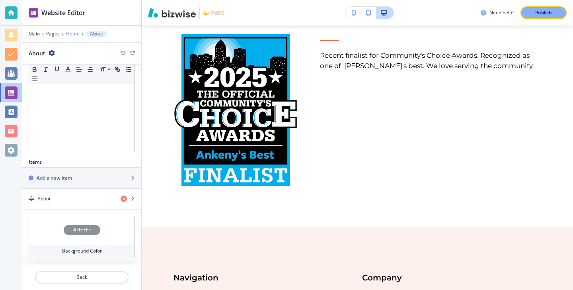
click at [71, 36] on p "Home" at bounding box center [73, 34] width 14 height 6
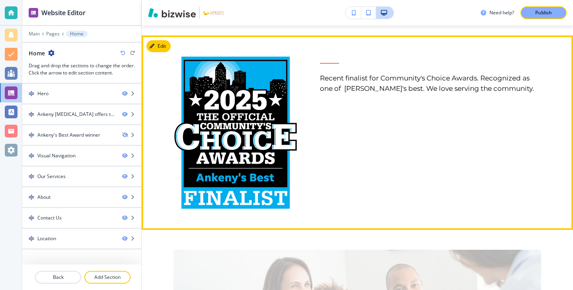
scroll to position [1703, 0]
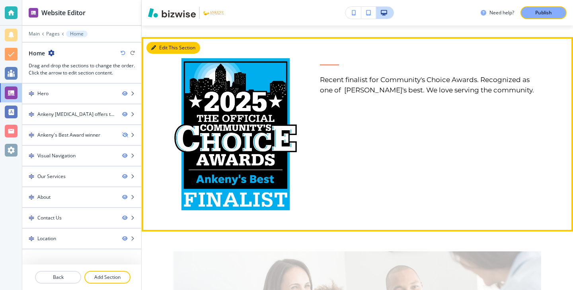
click at [161, 42] on button "Edit This Section" at bounding box center [174, 48] width 54 height 12
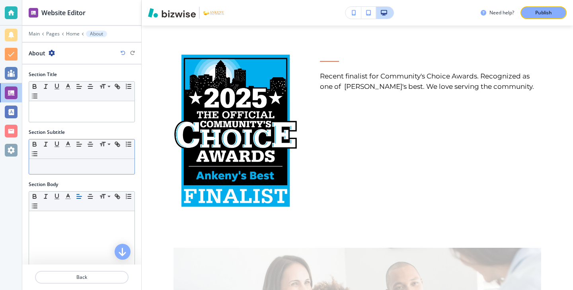
scroll to position [163, 0]
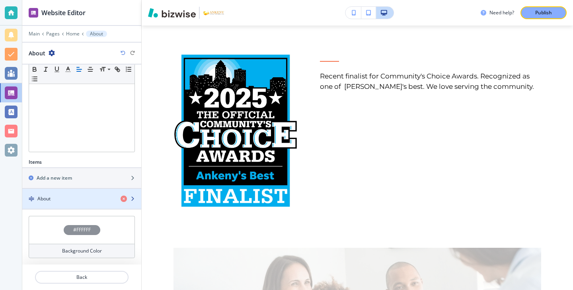
click at [66, 192] on div "button" at bounding box center [81, 192] width 119 height 6
click at [66, 199] on div "About" at bounding box center [68, 198] width 92 height 7
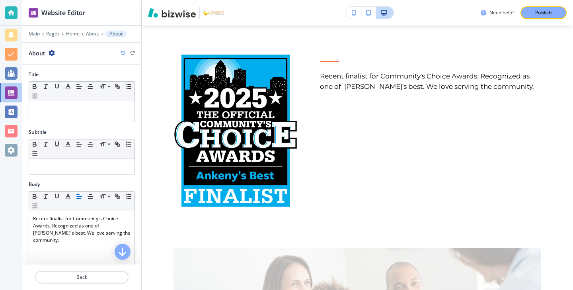
scroll to position [1687, 0]
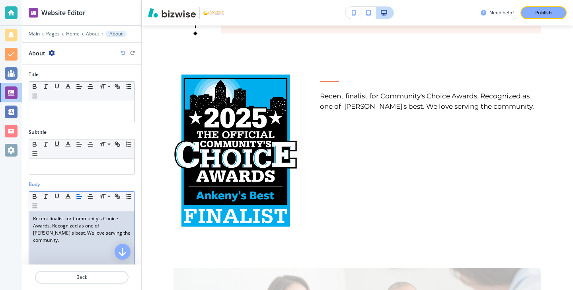
click at [73, 219] on p "Recent finalist for Community's Choice Awards. Recognized as one of [PERSON_NAM…" at bounding box center [82, 229] width 98 height 29
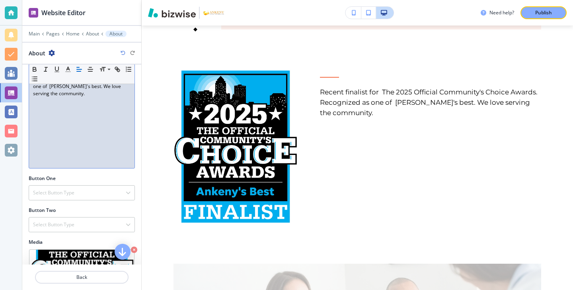
scroll to position [90, 0]
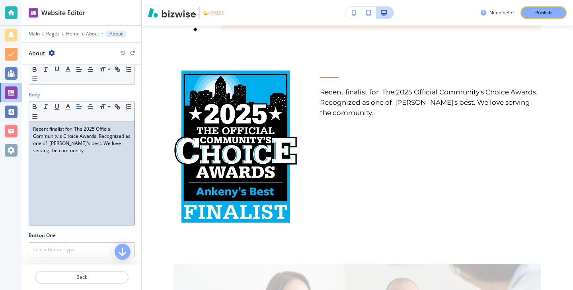
click at [76, 157] on div "Recent finalist for The 2025 Official Community's Choice Awards. Recognized as …" at bounding box center [81, 173] width 105 height 104
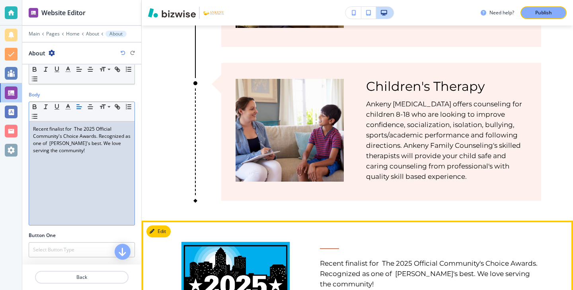
scroll to position [1518, 0]
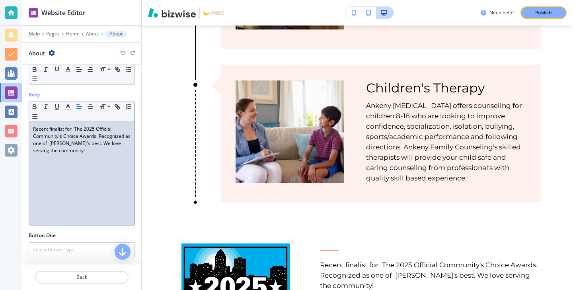
click at [76, 131] on p "Recent finalist for The 2025 Official Community's Choice Awards. Recognized as …" at bounding box center [82, 139] width 98 height 29
click at [73, 126] on p "Recent finalist for The 2025 Official Community's Choice Awards. Recognized as …" at bounding box center [82, 139] width 98 height 29
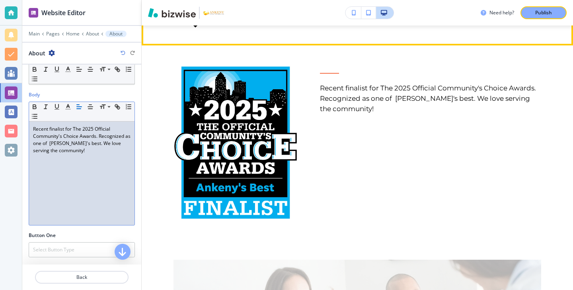
scroll to position [1827, 0]
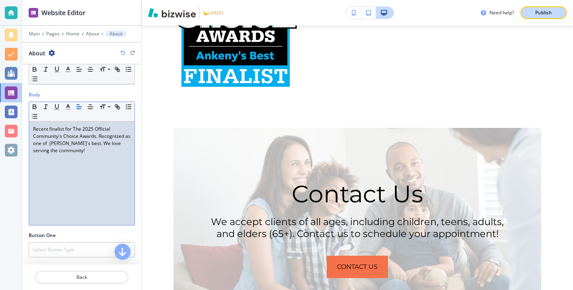
click at [556, 12] on div "Publish" at bounding box center [543, 12] width 25 height 7
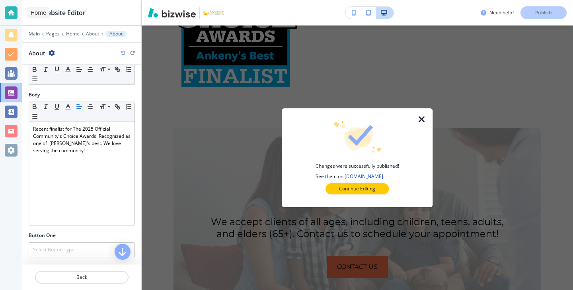
click at [10, 13] on div at bounding box center [11, 12] width 13 height 13
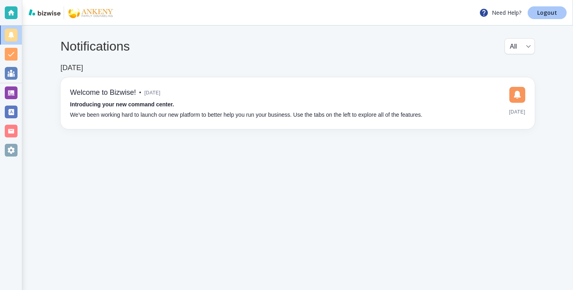
click at [554, 10] on p "Logout" at bounding box center [547, 13] width 20 height 6
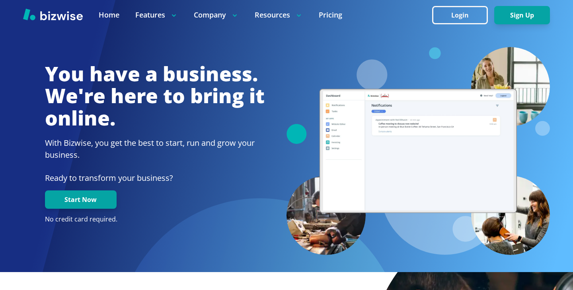
click at [478, 18] on button "Login" at bounding box center [460, 15] width 56 height 18
